Goal: Book appointment/travel/reservation

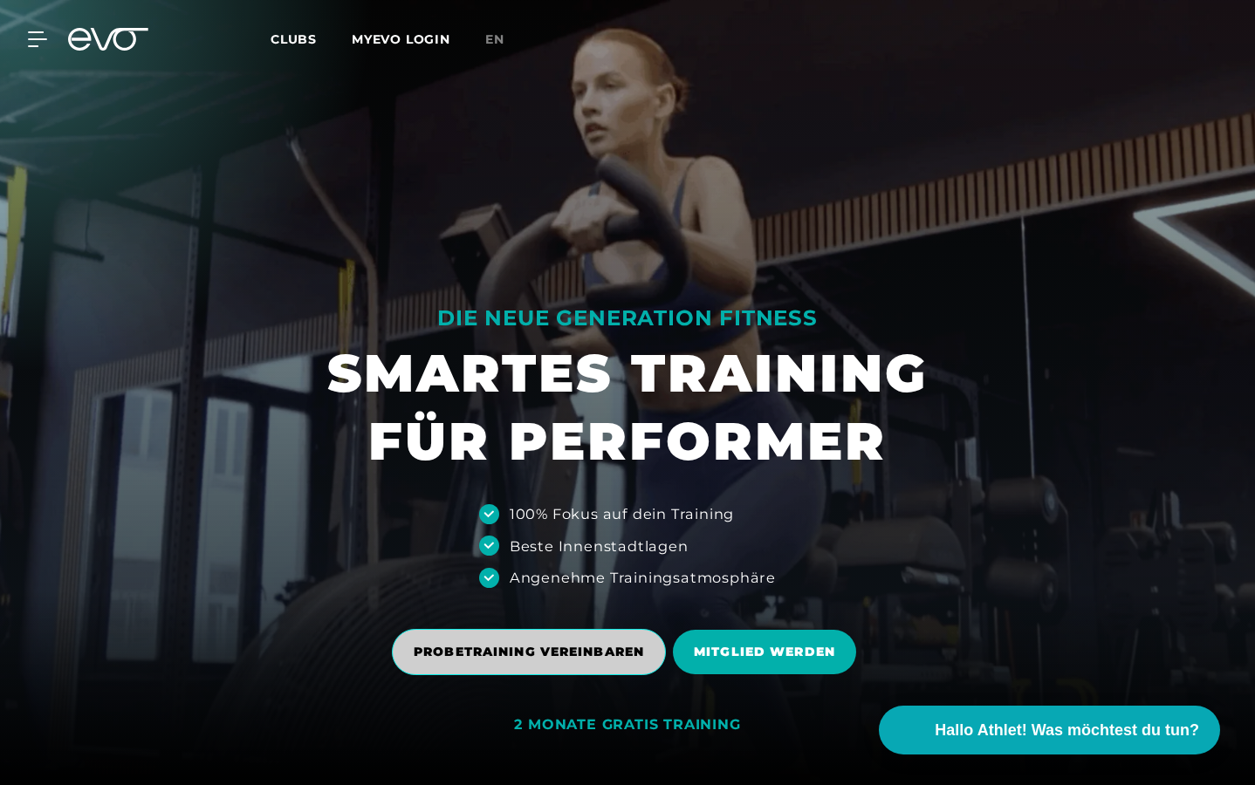
click at [597, 649] on span "PROBETRAINING VEREINBAREN" at bounding box center [529, 652] width 230 height 18
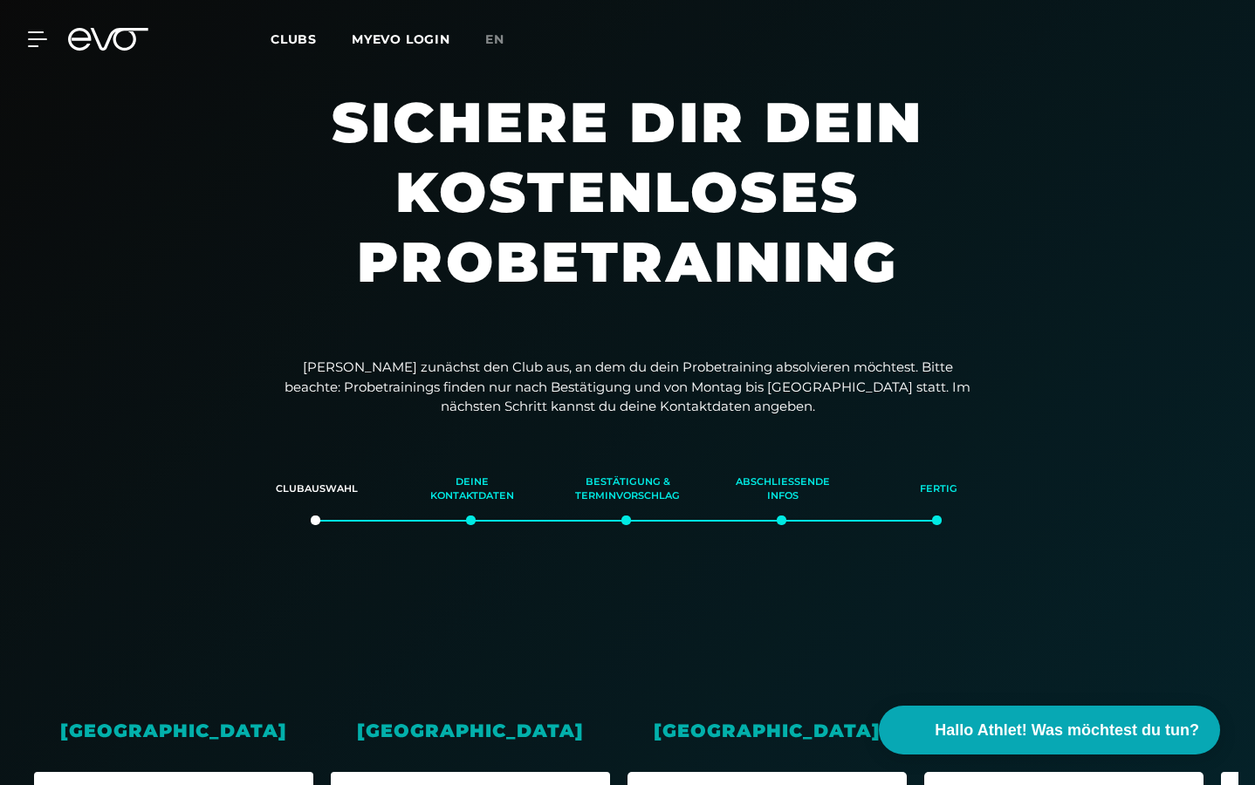
click at [762, 725] on div "[GEOGRAPHIC_DATA]" at bounding box center [766, 730] width 279 height 27
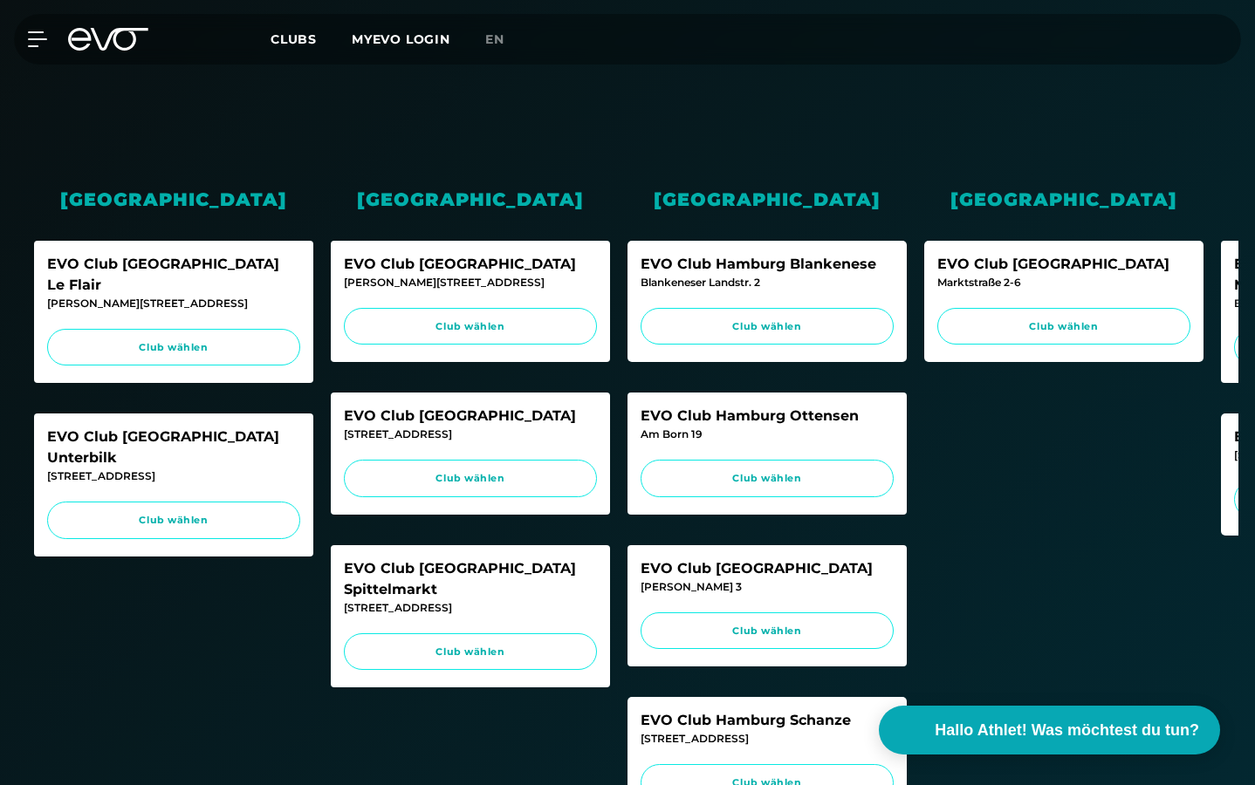
scroll to position [536, 0]
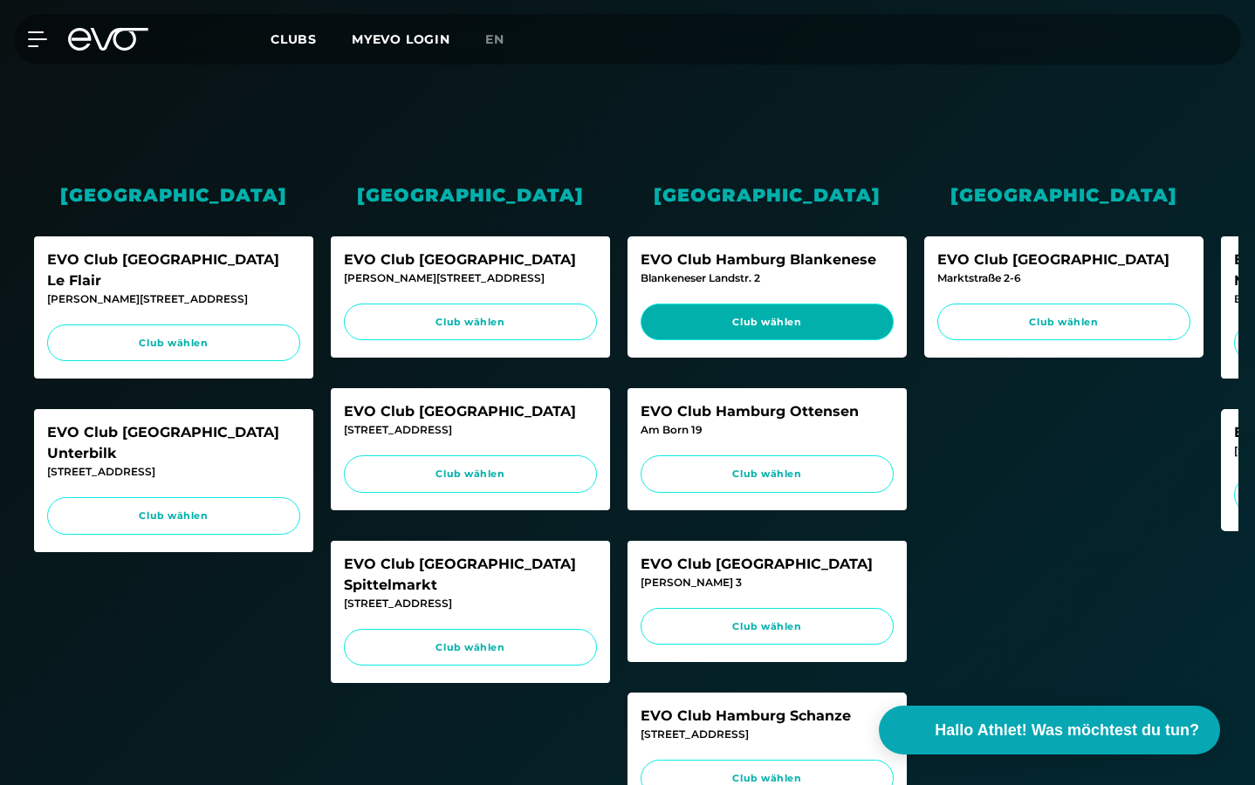
click at [841, 307] on span "Club wählen" at bounding box center [766, 323] width 253 height 38
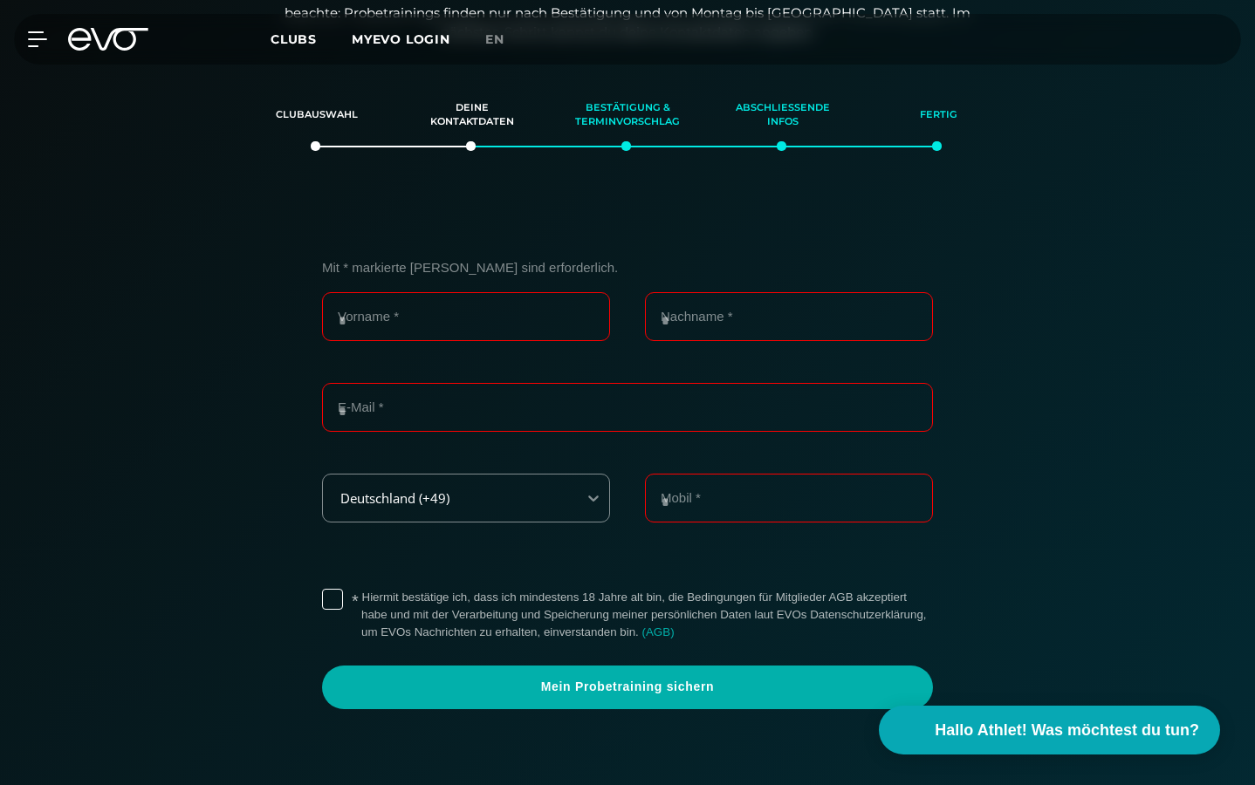
scroll to position [368, 0]
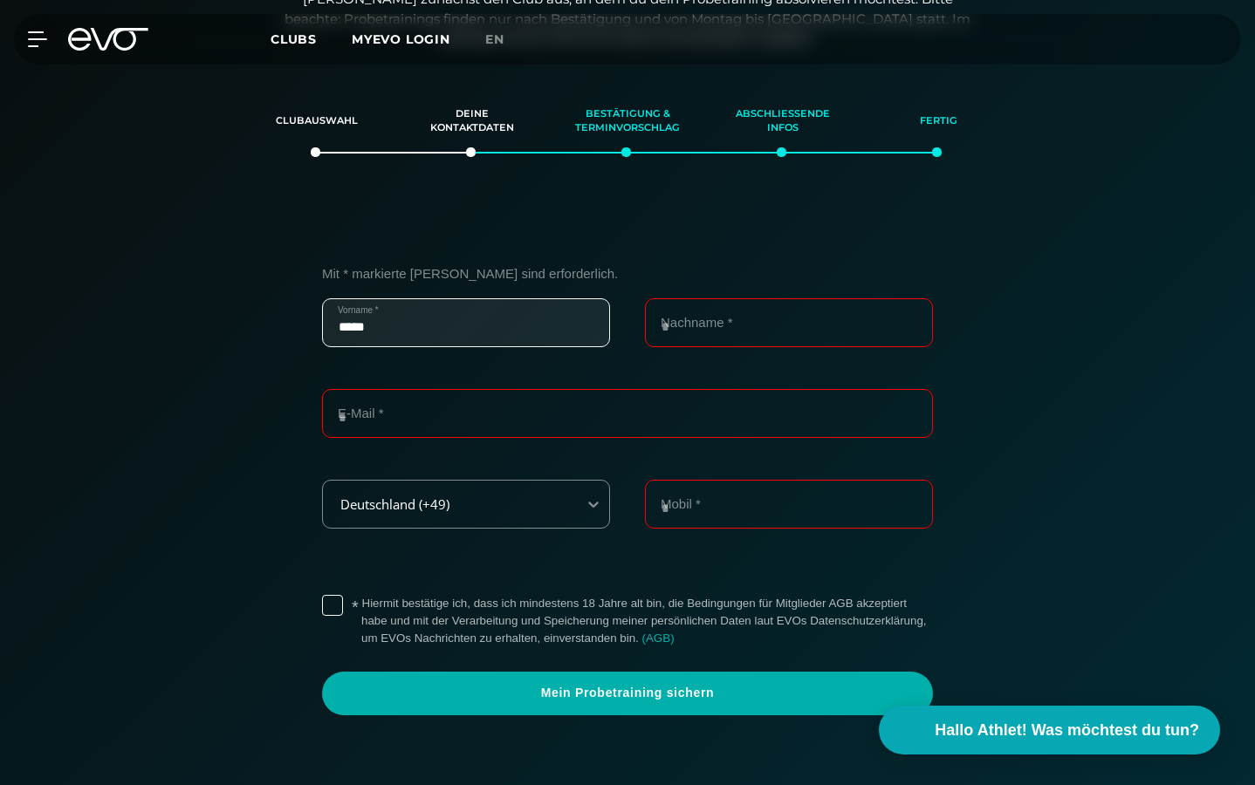
type input "*****"
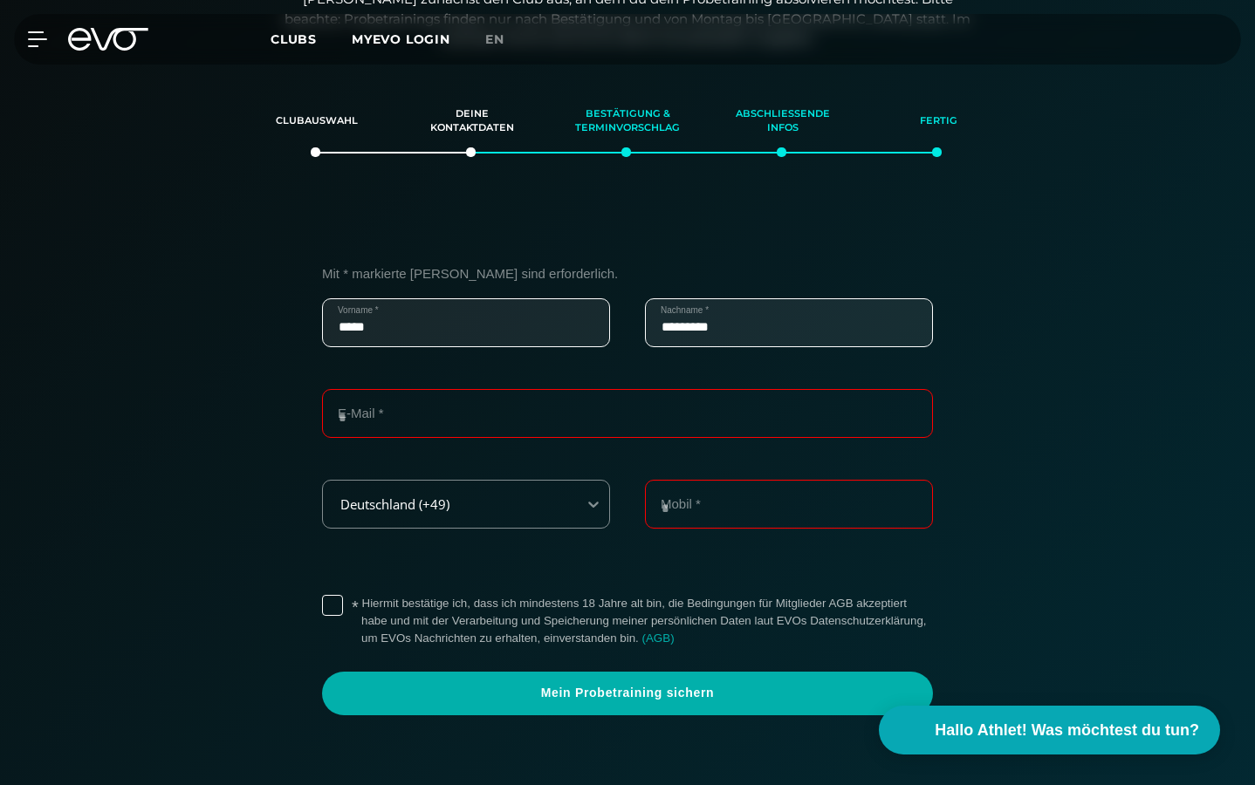
type input "*********"
type input "**********"
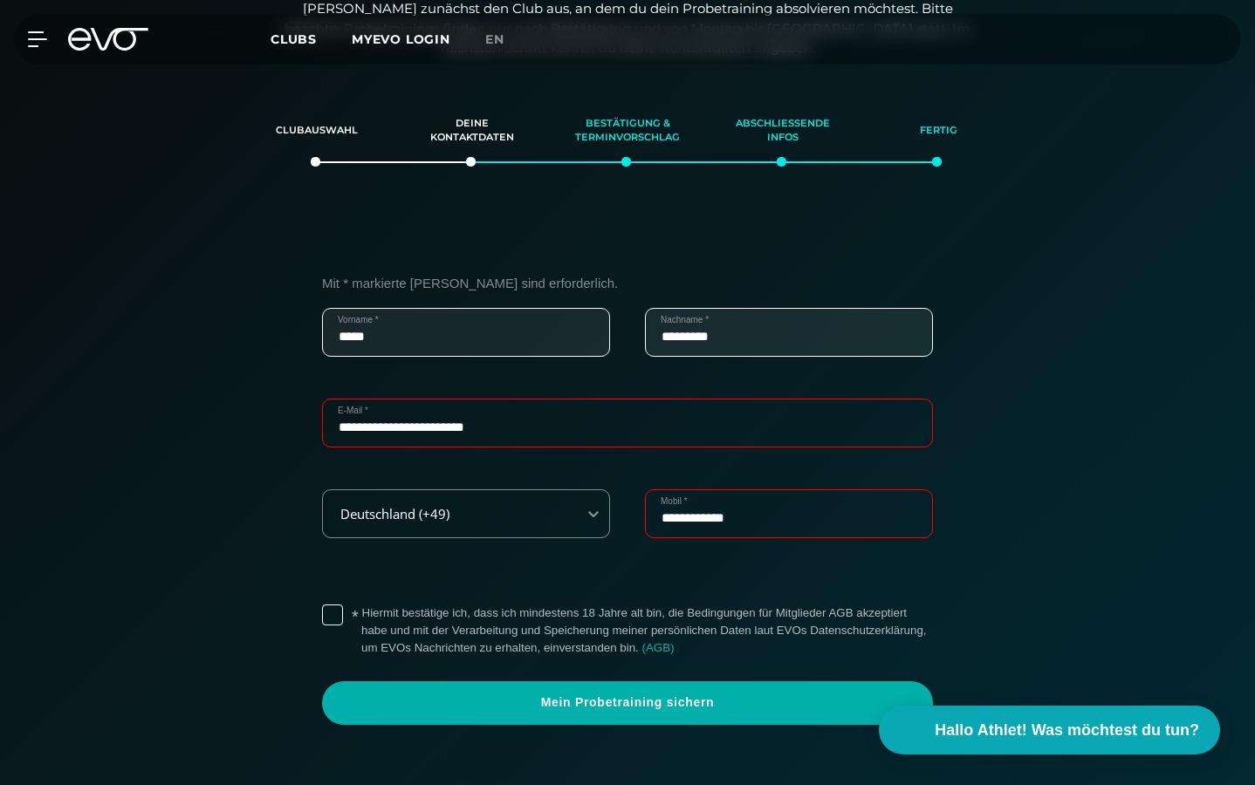
type input "**********"
drag, startPoint x: 1254, startPoint y: 103, endPoint x: 1253, endPoint y: 137, distance: 34.0
click at [1253, 137] on div "**********" at bounding box center [627, 484] width 1255 height 799
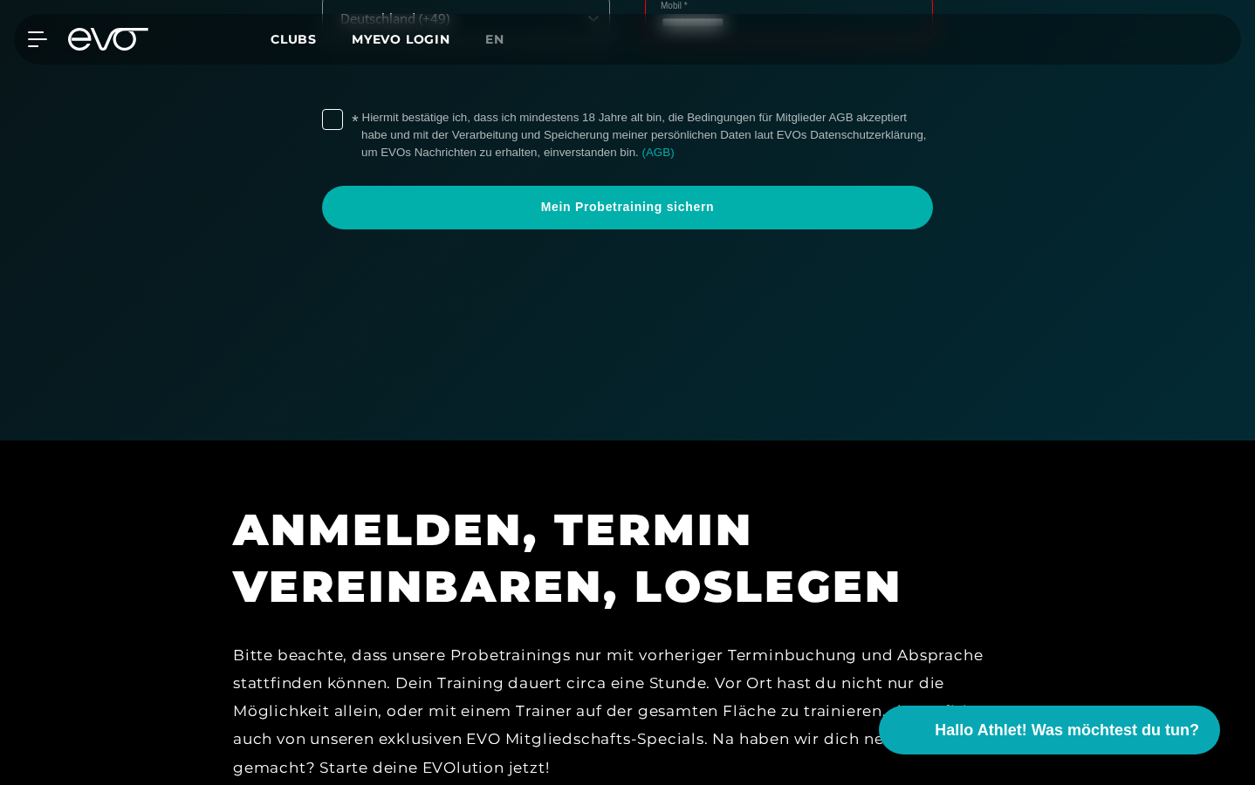
scroll to position [0, 0]
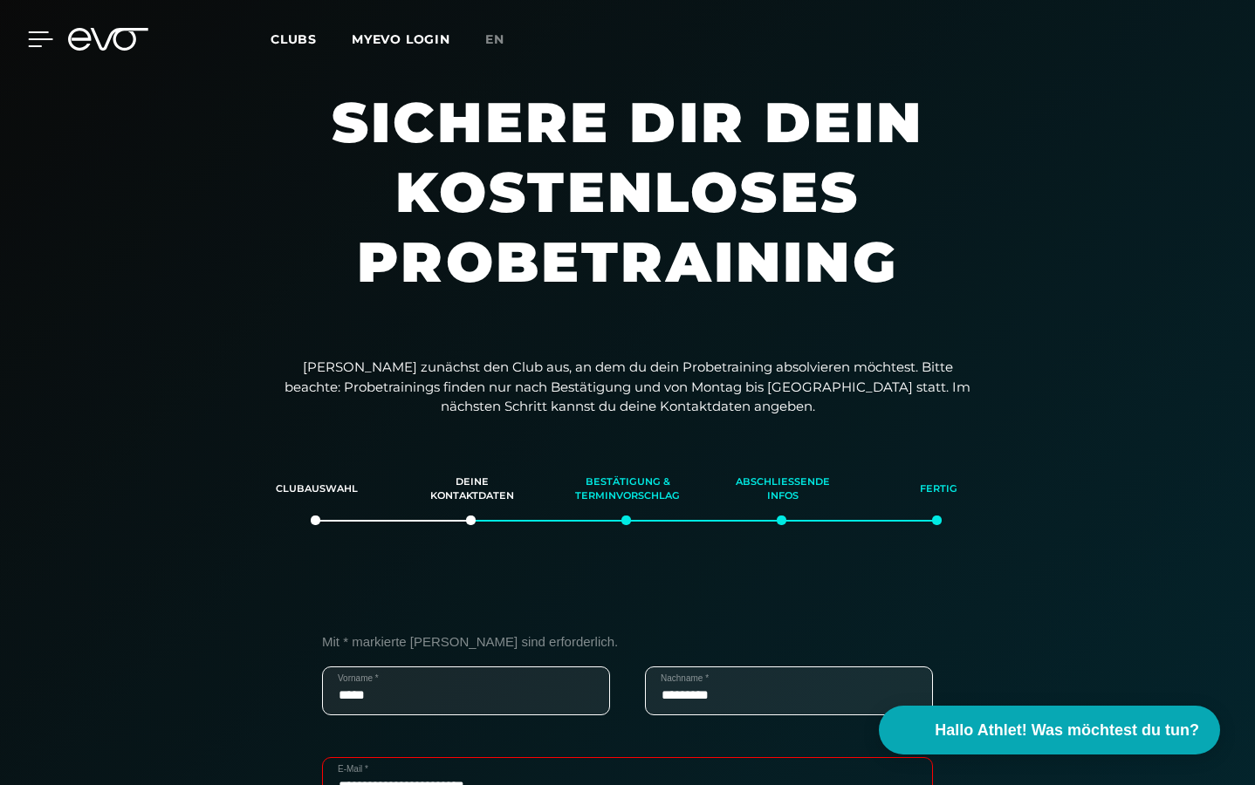
click at [37, 37] on icon at bounding box center [40, 39] width 25 height 16
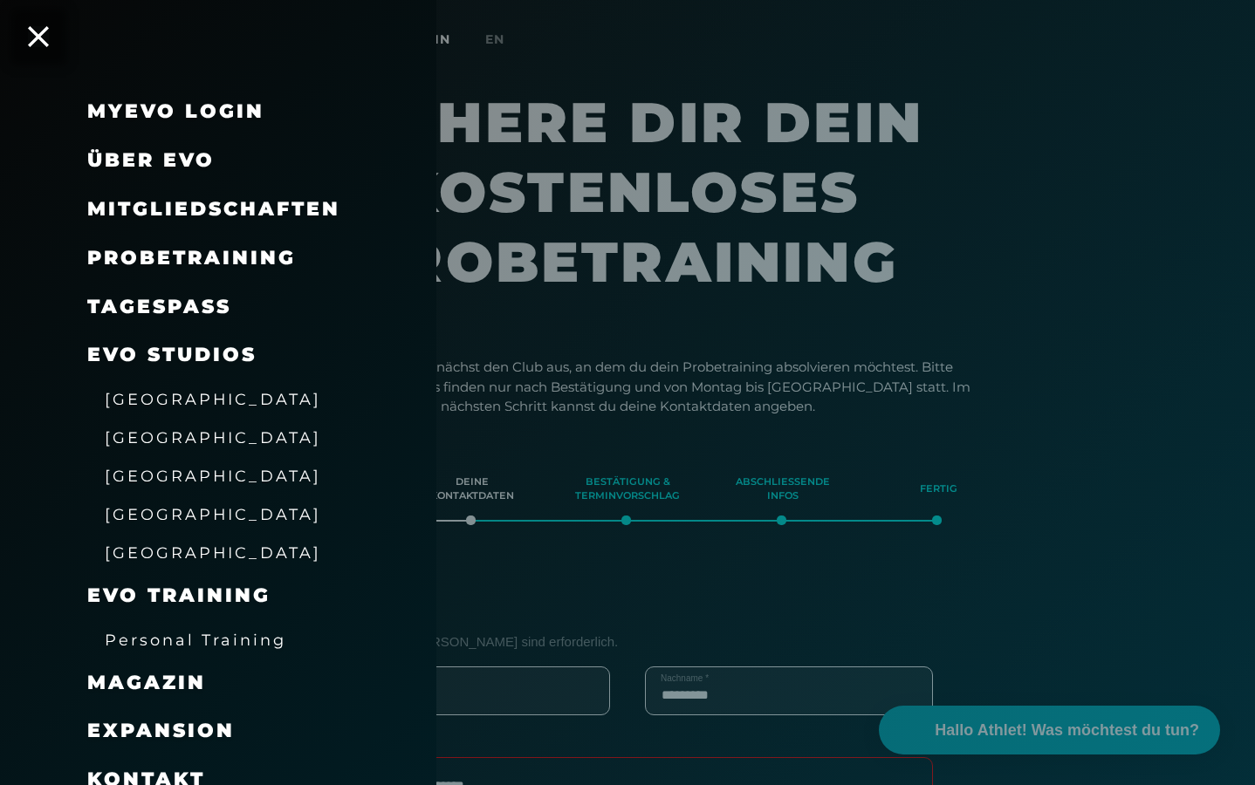
click at [174, 768] on span "Kontakt" at bounding box center [146, 780] width 118 height 24
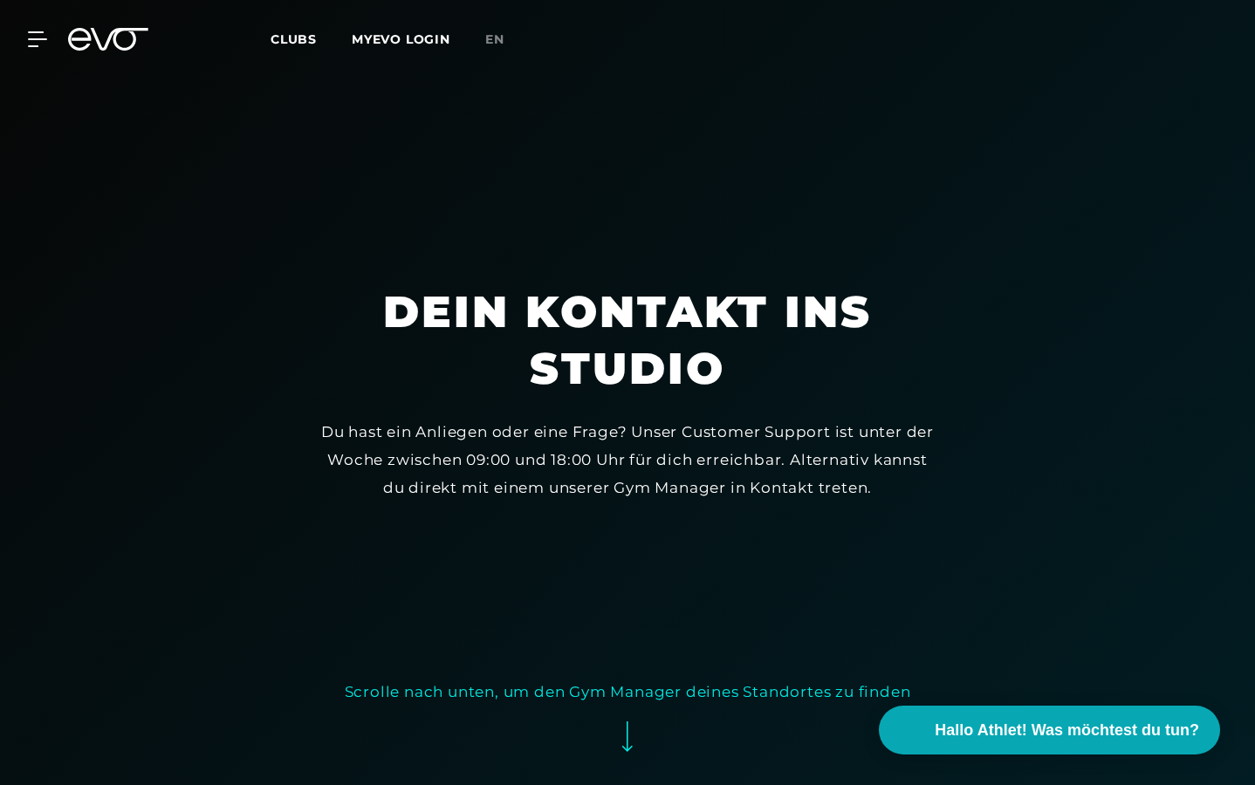
click at [626, 749] on icon at bounding box center [627, 736] width 10 height 31
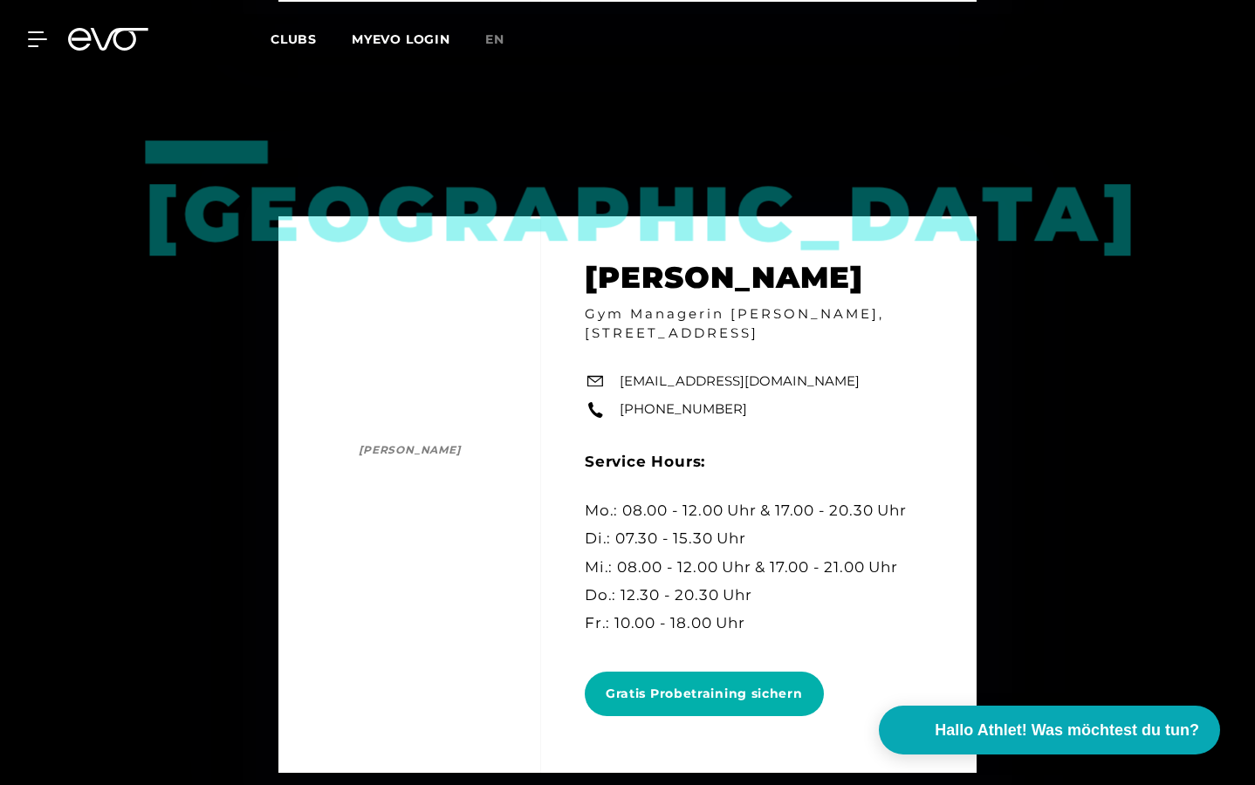
scroll to position [6988, 0]
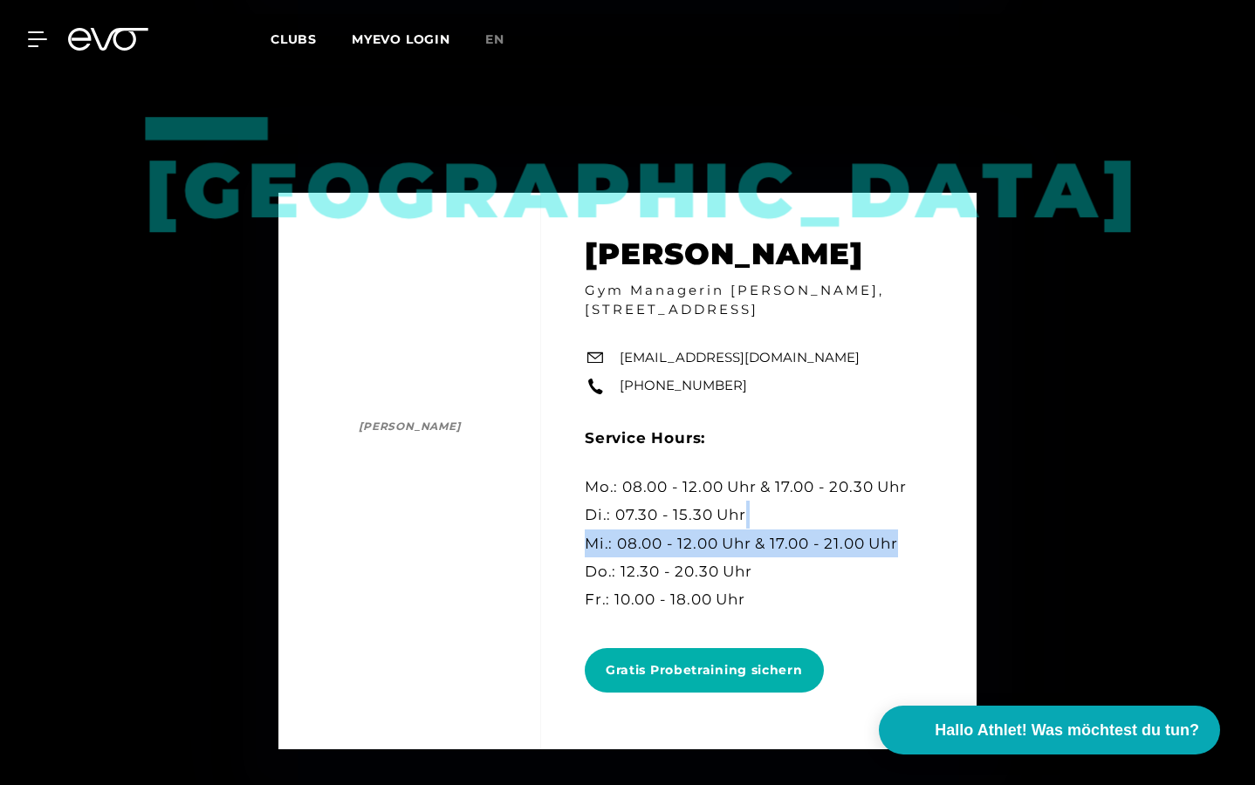
drag, startPoint x: 1254, startPoint y: 540, endPoint x: 1253, endPoint y: 563, distance: 22.7
click at [1253, 563] on div "Hamburg [PERSON_NAME] [PERSON_NAME] Gym Managerin [PERSON_NAME], [STREET_ADDRES…" at bounding box center [627, 471] width 1255 height 785
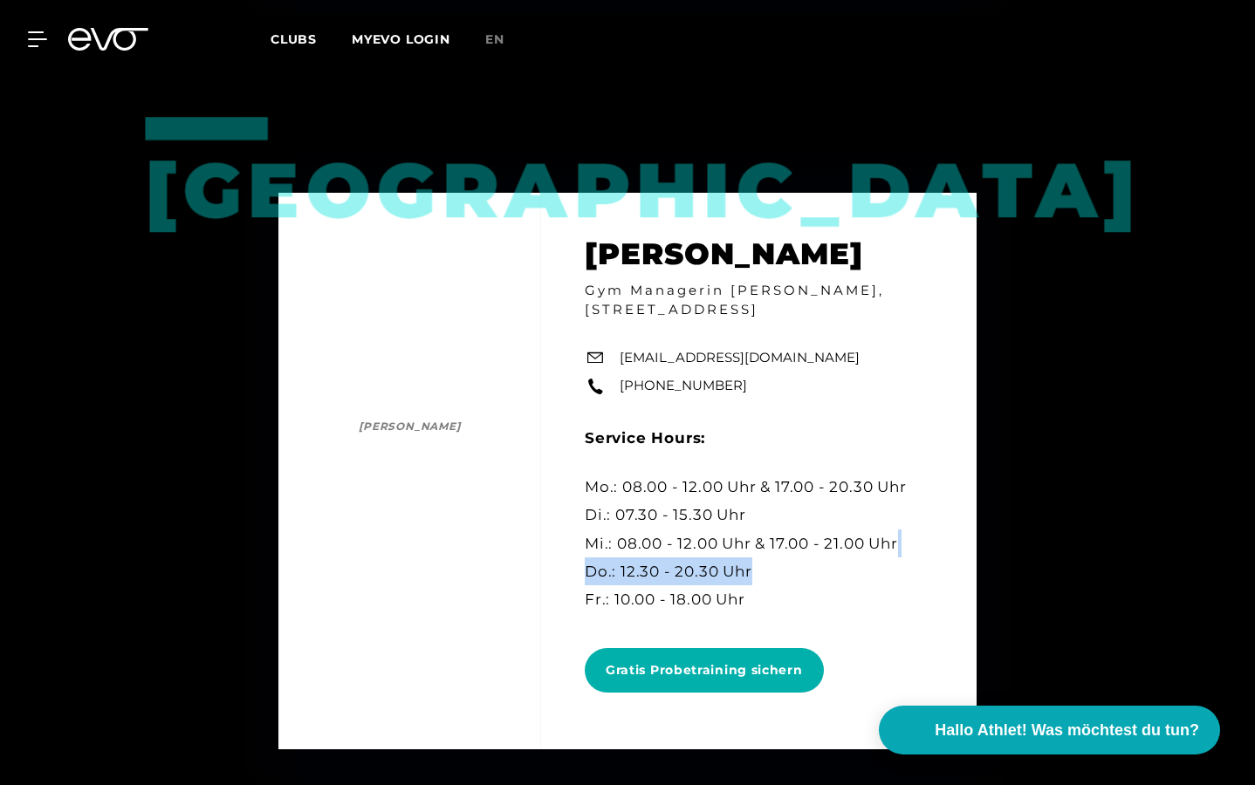
drag, startPoint x: 1254, startPoint y: 554, endPoint x: 1254, endPoint y: 595, distance: 41.0
click at [1254, 595] on div "Hamburg [PERSON_NAME] [PERSON_NAME] Gym Managerin [PERSON_NAME], [STREET_ADDRES…" at bounding box center [627, 471] width 1255 height 785
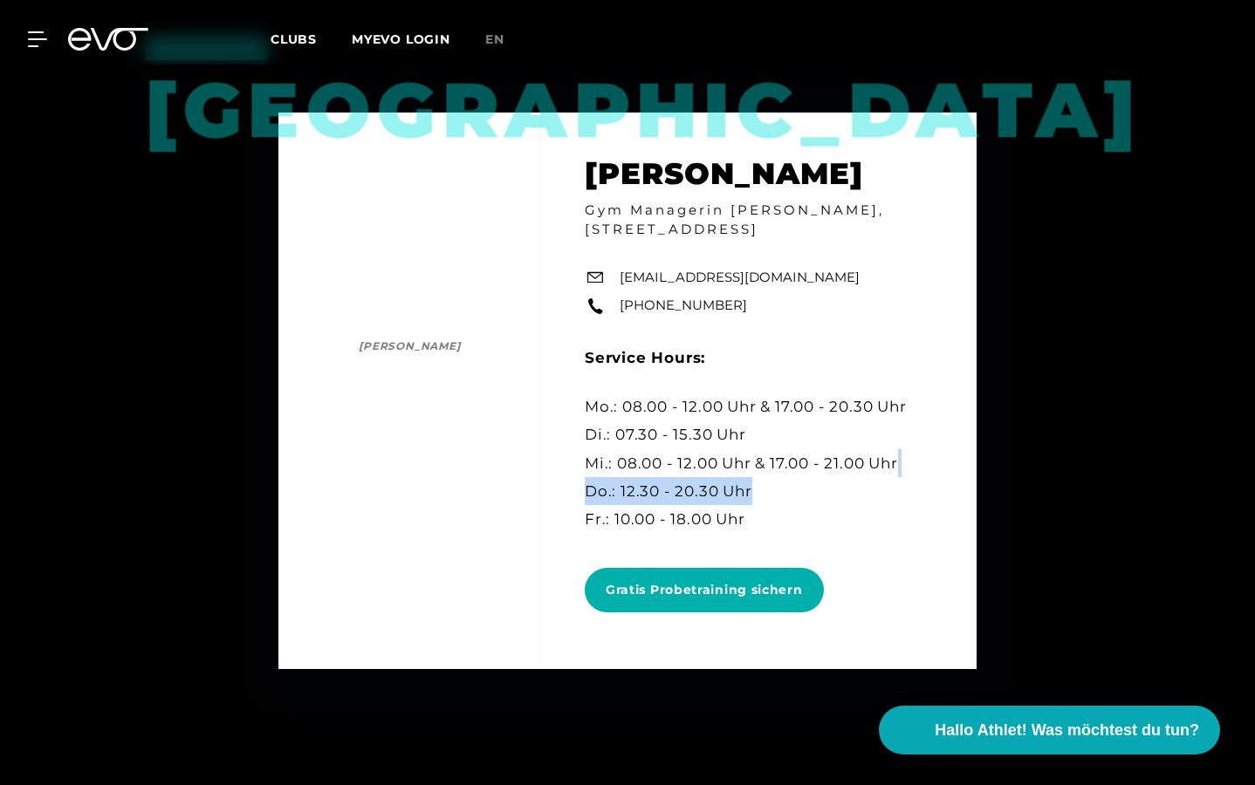
scroll to position [7046, 0]
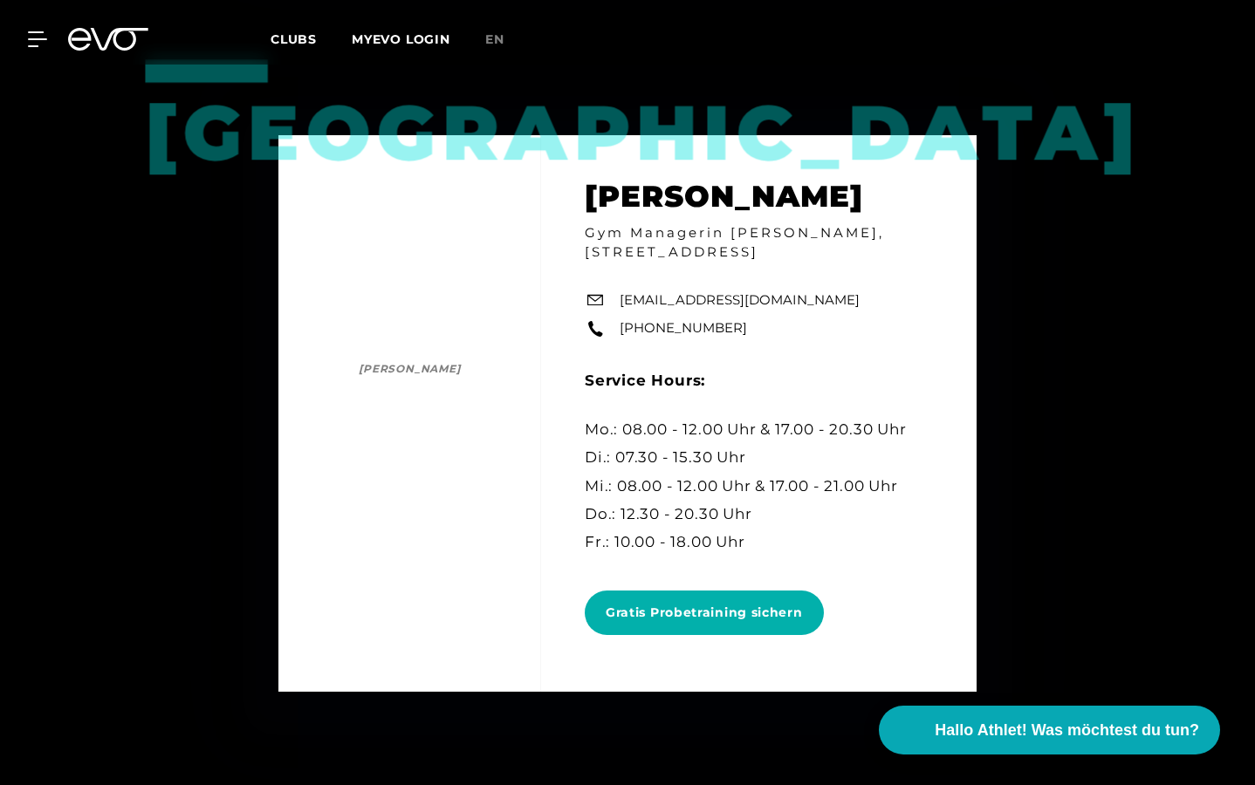
click at [1054, 301] on div "Hamburg [PERSON_NAME] [PERSON_NAME] Gym Managerin [PERSON_NAME], [STREET_ADDRES…" at bounding box center [627, 413] width 1255 height 785
click at [24, 34] on div at bounding box center [27, 39] width 52 height 16
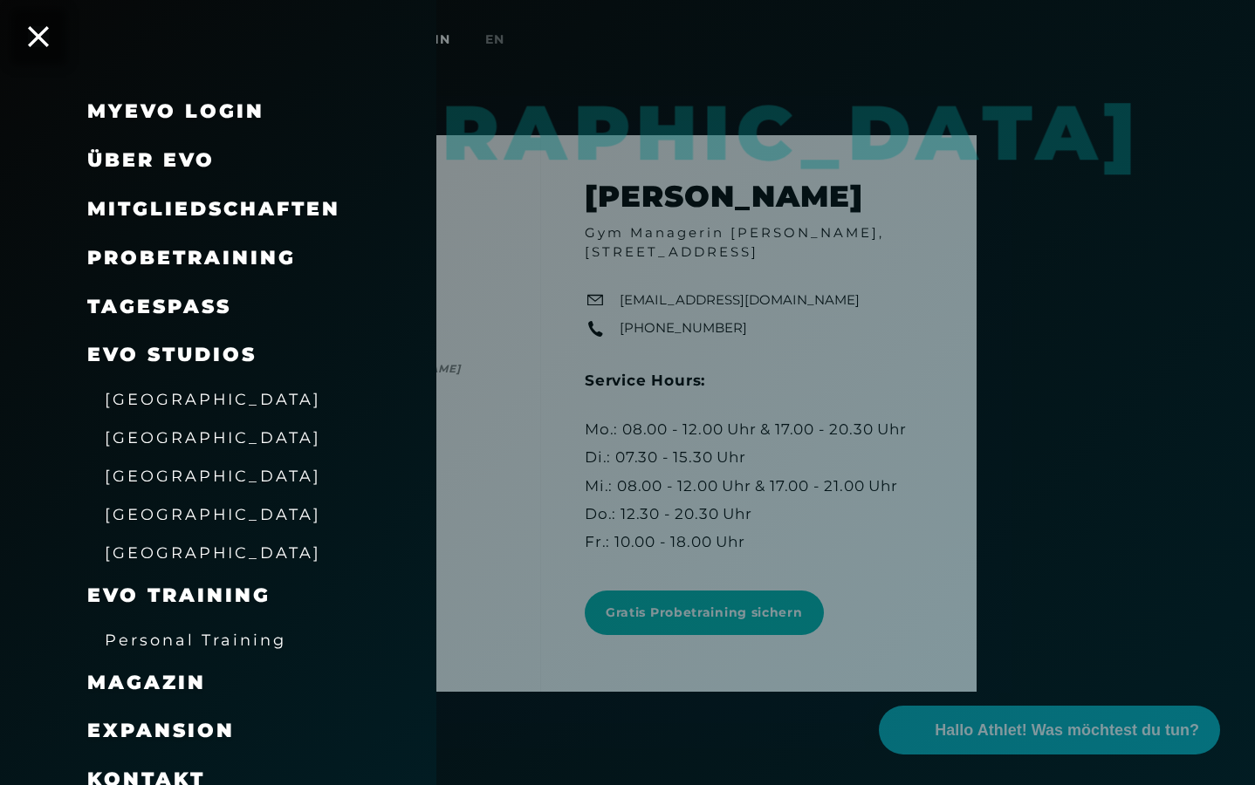
click at [195, 214] on span "Mitgliedschaften" at bounding box center [213, 209] width 253 height 24
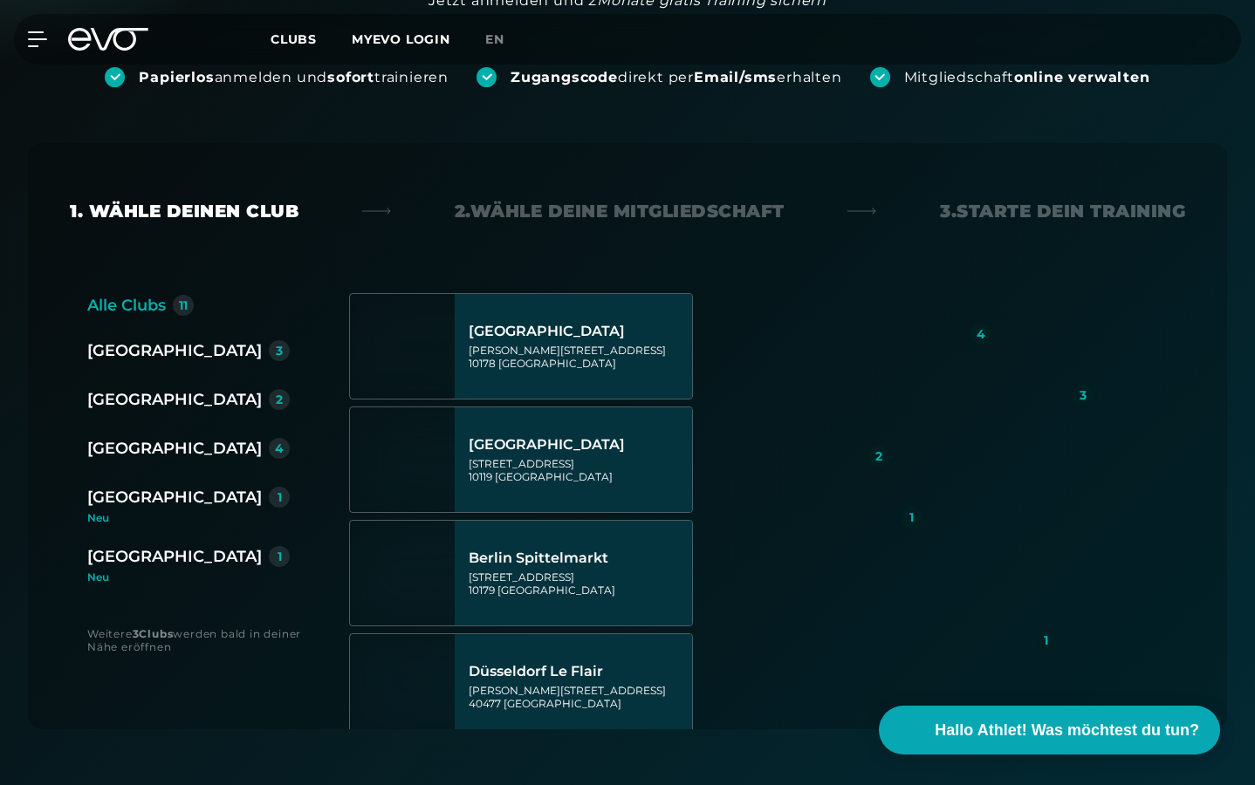
scroll to position [316, 0]
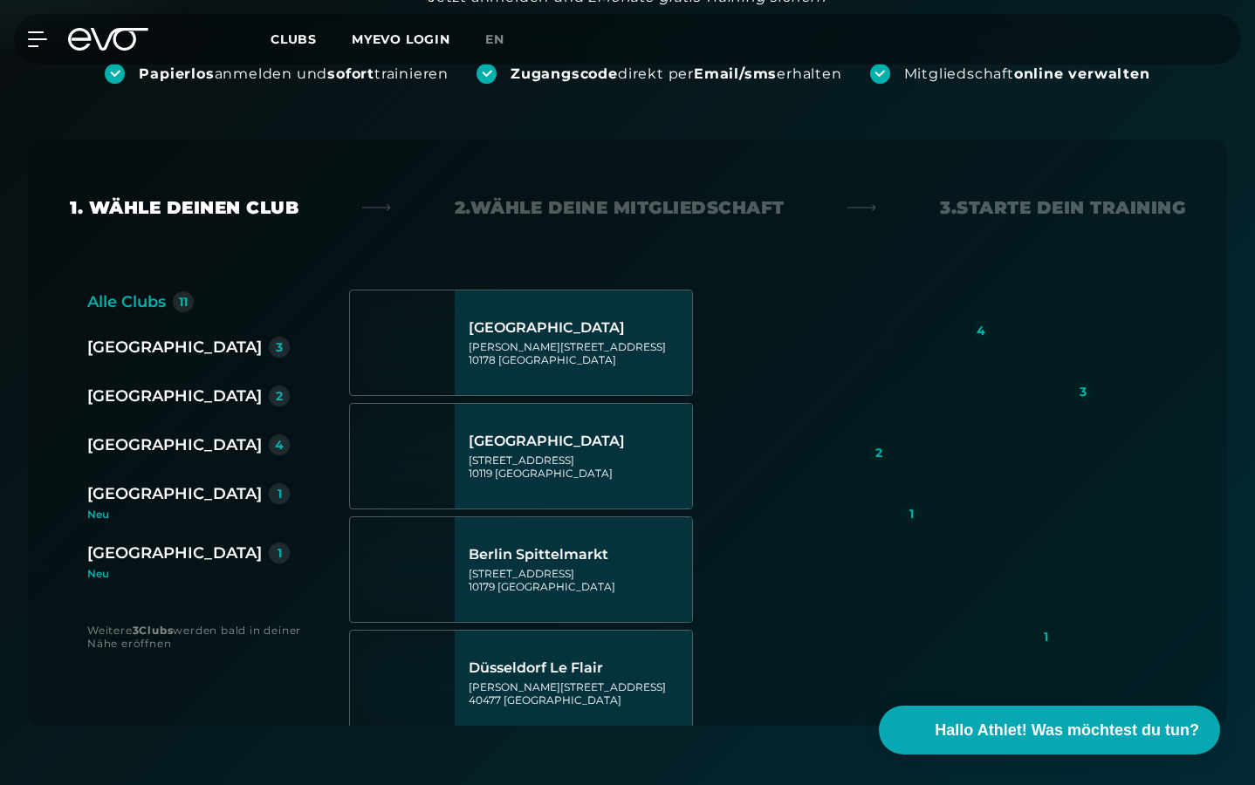
click at [113, 447] on div "[GEOGRAPHIC_DATA]" at bounding box center [174, 445] width 174 height 24
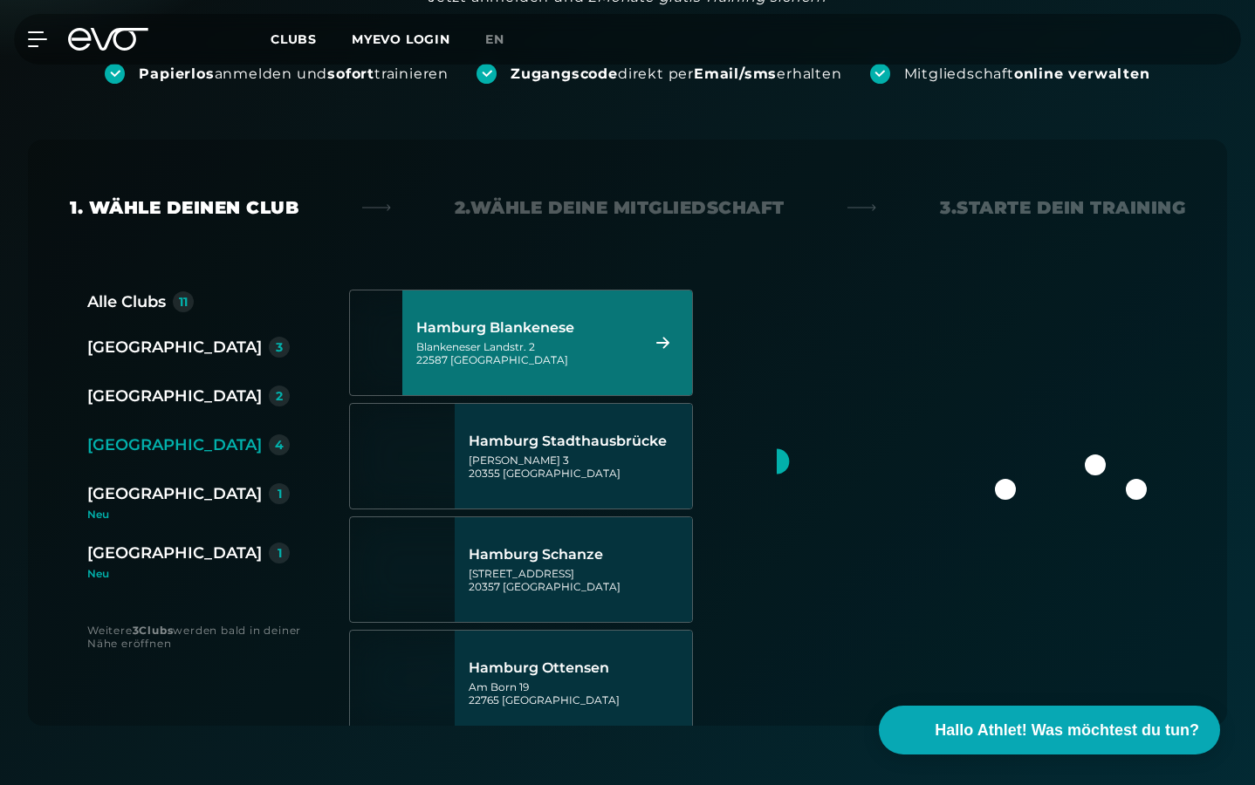
click at [665, 343] on icon at bounding box center [662, 342] width 13 height 11
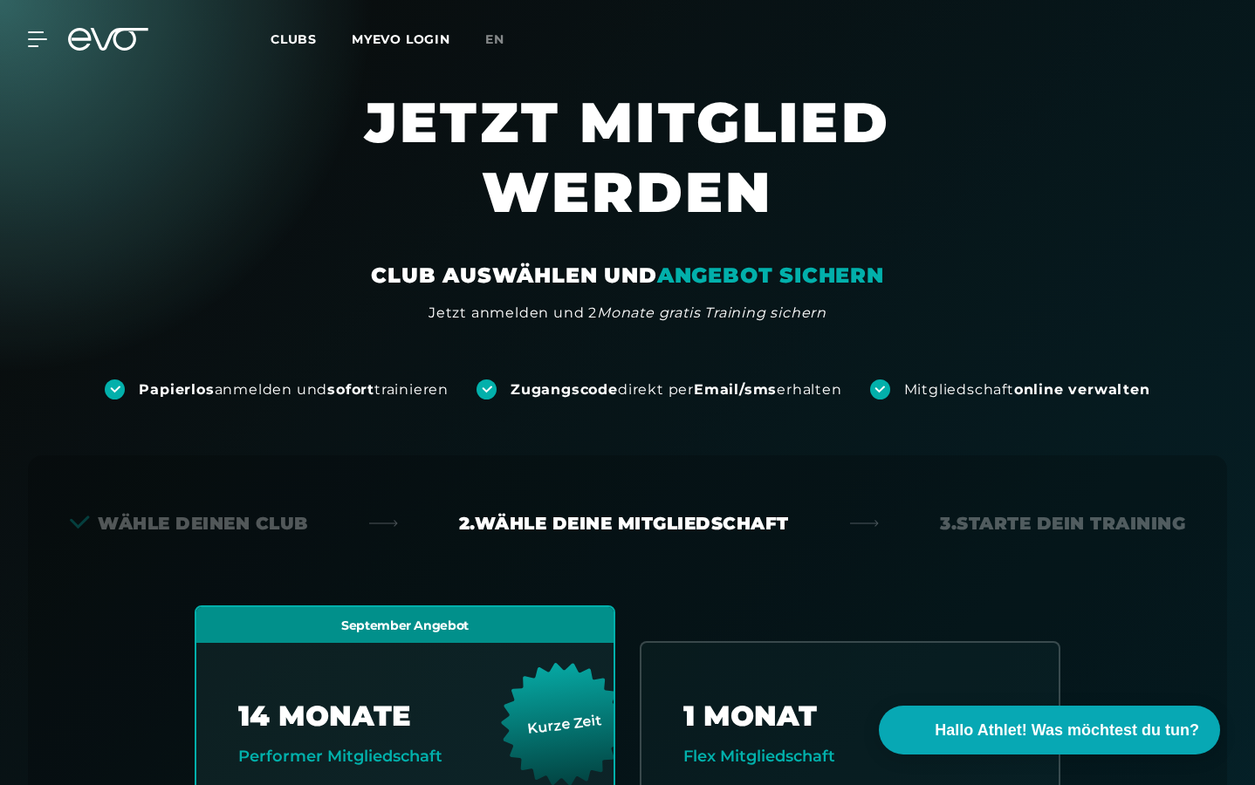
scroll to position [0, 0]
